Goal: Information Seeking & Learning: Stay updated

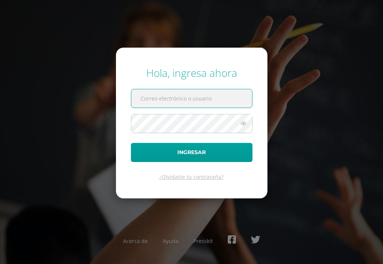
click at [227, 100] on input "text" at bounding box center [191, 98] width 121 height 18
type input "[EMAIL_ADDRESS][DOMAIN_NAME]"
click at [192, 152] on button "Ingresar" at bounding box center [192, 152] width 122 height 19
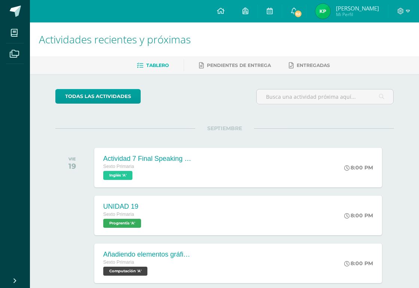
click at [303, 11] on span "62" at bounding box center [298, 14] width 8 height 8
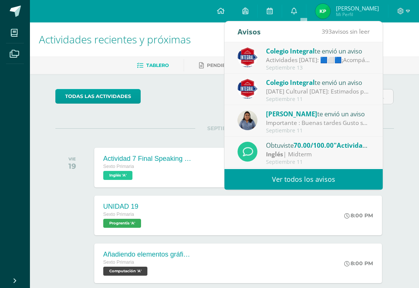
click at [340, 55] on div "Colegio Integral te envió un aviso" at bounding box center [318, 51] width 104 height 10
click at [313, 58] on div "Actividades [DATE]: 🟦⬜🟦¡Acompáñanos [DATE] a vivir nuestras 2 actividades en si…" at bounding box center [318, 60] width 104 height 9
click at [312, 57] on div "Actividades [DATE]: 🟦⬜🟦¡Acompáñanos [DATE] a vivir nuestras 2 actividades en si…" at bounding box center [318, 60] width 104 height 9
click at [315, 57] on div "Actividades [DATE]: 🟦⬜🟦¡Acompáñanos [DATE] a vivir nuestras 2 actividades en si…" at bounding box center [318, 60] width 104 height 9
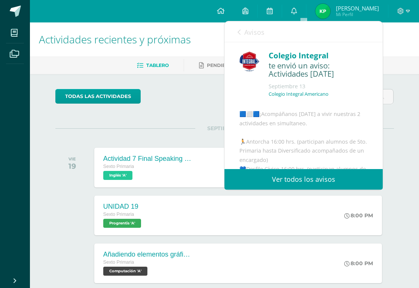
click at [315, 57] on div "Colegio Integral" at bounding box center [318, 56] width 99 height 12
click at [331, 58] on div "Colegio Integral" at bounding box center [318, 56] width 99 height 12
click at [316, 58] on div "Colegio Integral" at bounding box center [318, 56] width 99 height 12
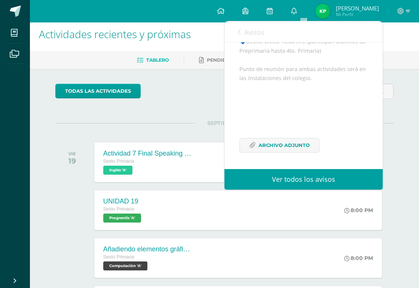
scroll to position [142, 0]
click at [298, 148] on span "Archivo Adjunto" at bounding box center [284, 146] width 51 height 14
